Goal: Download file/media

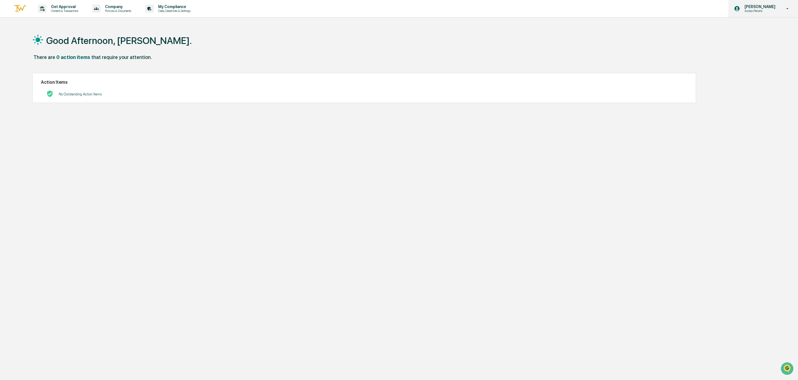
click at [780, 10] on div "Carmen McClennon Access Persons" at bounding box center [763, 8] width 70 height 17
click at [741, 34] on li "Logout" at bounding box center [759, 38] width 78 height 10
click at [789, 8] on icon at bounding box center [788, 8] width 10 height 5
click at [749, 28] on li "Switch to Admin view..." at bounding box center [759, 28] width 78 height 10
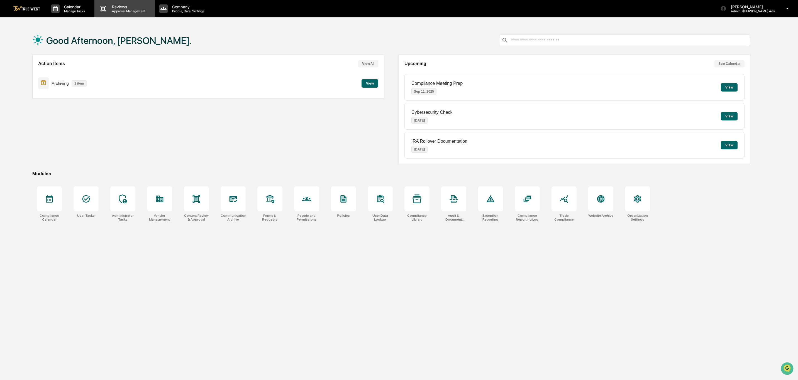
click at [111, 12] on p "Approval Management" at bounding box center [128, 11] width 41 height 4
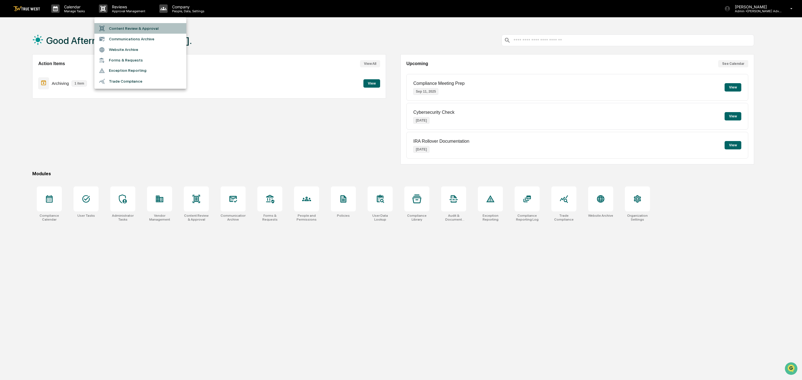
drag, startPoint x: 135, startPoint y: 28, endPoint x: 237, endPoint y: 25, distance: 102.5
click at [135, 28] on li "Content Review & Approval" at bounding box center [140, 28] width 92 height 11
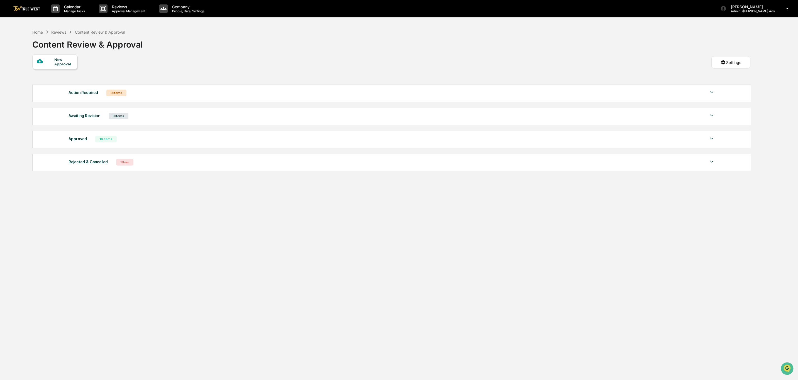
click at [709, 140] on img at bounding box center [711, 138] width 7 height 7
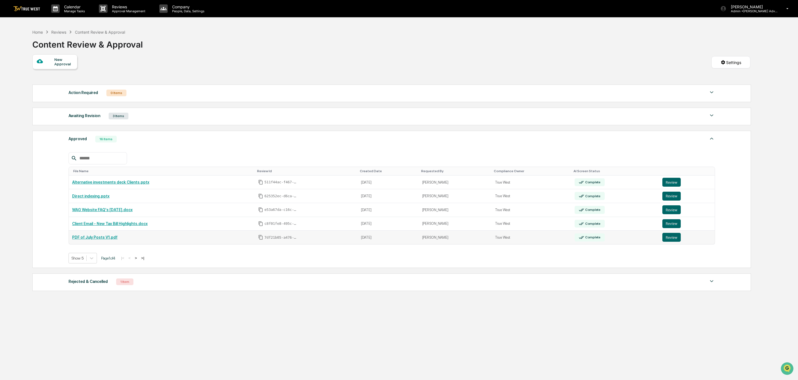
click at [101, 240] on link "PDF of July Posts V1.pdf" at bounding box center [94, 237] width 45 height 4
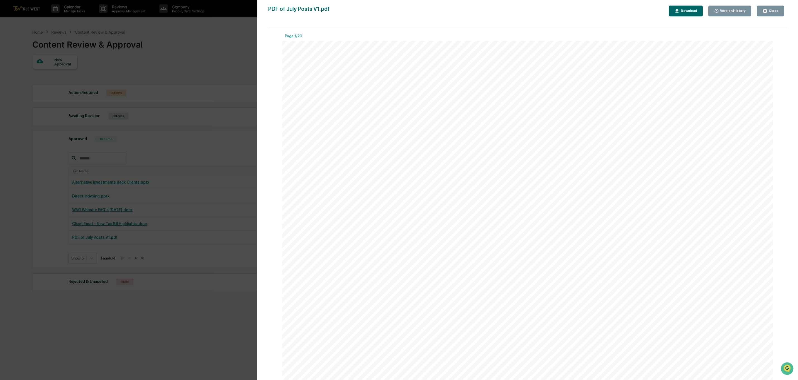
click at [680, 11] on icon "button" at bounding box center [676, 10] width 5 height 5
click at [685, 12] on div "Download" at bounding box center [689, 11] width 18 height 4
drag, startPoint x: 777, startPoint y: 7, endPoint x: 751, endPoint y: 1, distance: 26.5
click at [776, 7] on button "Close" at bounding box center [770, 11] width 27 height 11
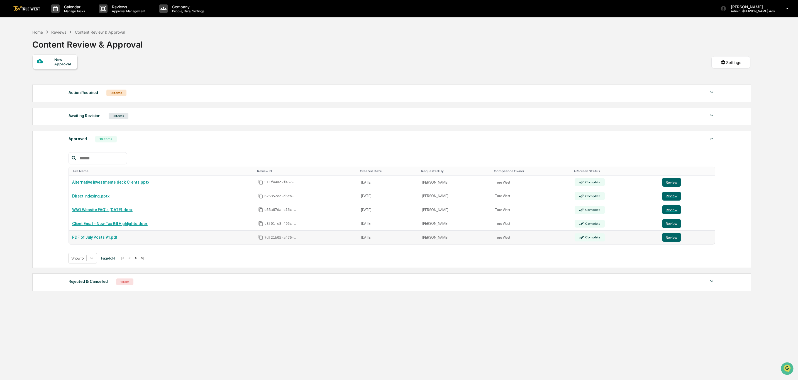
click at [92, 240] on link "PDF of July Posts V1.pdf" at bounding box center [94, 237] width 45 height 4
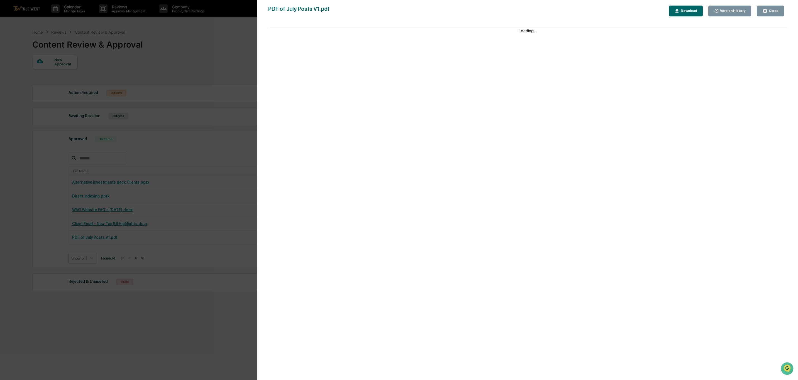
click at [685, 13] on div "Download" at bounding box center [685, 10] width 23 height 5
click at [697, 9] on div "Download" at bounding box center [689, 11] width 18 height 4
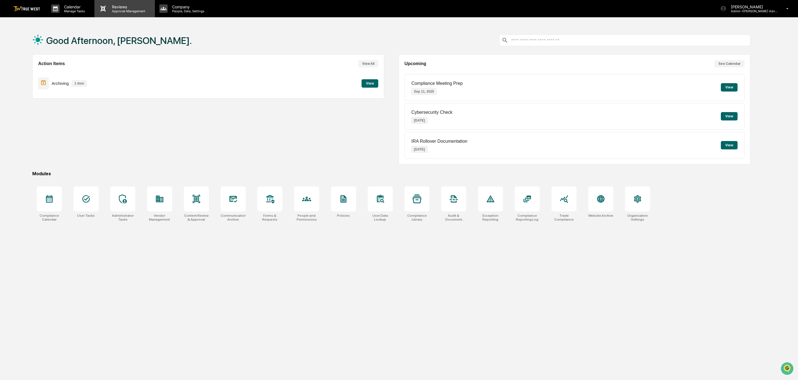
click at [124, 8] on p "Reviews" at bounding box center [128, 6] width 41 height 5
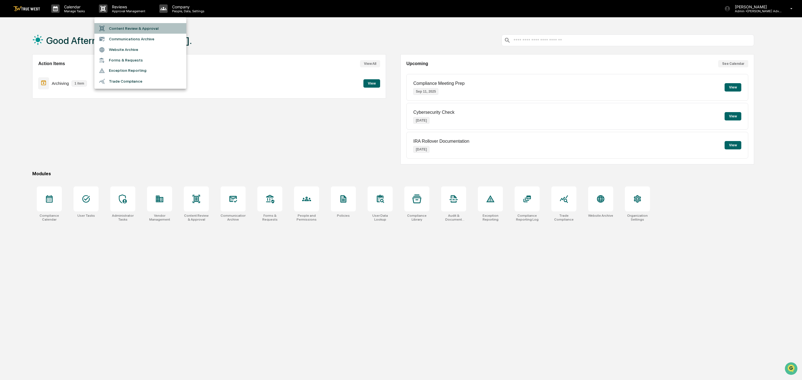
click at [123, 29] on li "Content Review & Approval" at bounding box center [140, 28] width 92 height 11
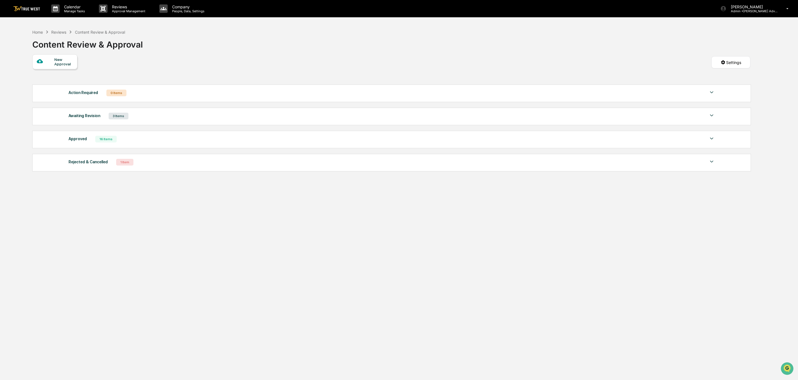
click at [711, 137] on img at bounding box center [711, 138] width 7 height 7
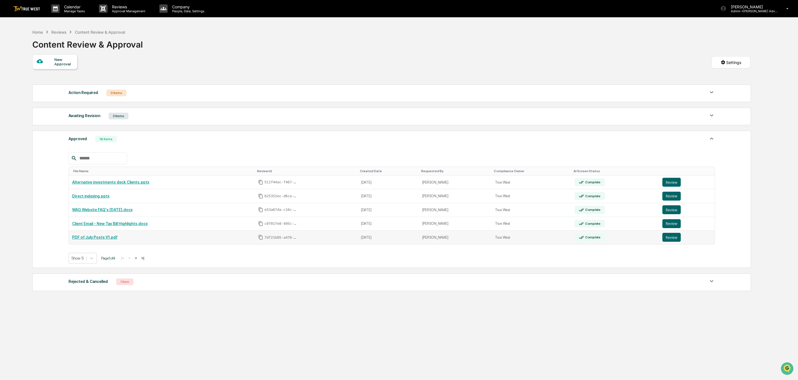
click at [94, 240] on link "PDF of July Posts V1.pdf" at bounding box center [94, 237] width 45 height 4
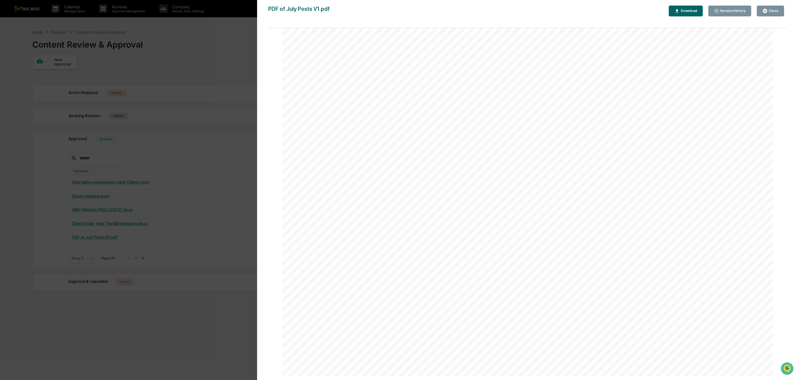
scroll to position [13156, 0]
click at [688, 13] on div "Download" at bounding box center [689, 11] width 18 height 4
click at [492, 241] on div "[DATE] We believe that financial planning isn't a one-time event; it's a living…" at bounding box center [527, 157] width 491 height 694
click at [524, 239] on div "[DATE] We believe that financial planning isn't a one-time event; it's a living…" at bounding box center [527, 157] width 491 height 694
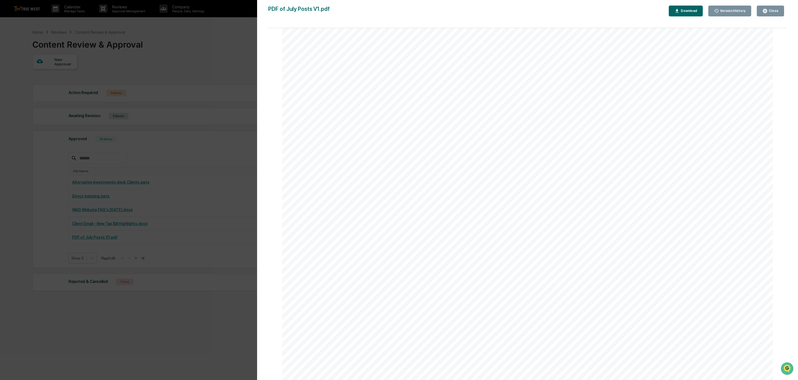
drag, startPoint x: 640, startPoint y: 268, endPoint x: 634, endPoint y: 133, distance: 135.5
click at [640, 268] on div "[DATE] We believe that financial planning isn't a one-time event; it's a living…" at bounding box center [527, 157] width 491 height 694
click at [680, 8] on icon "button" at bounding box center [676, 10] width 5 height 5
